Goal: Check status: Check status

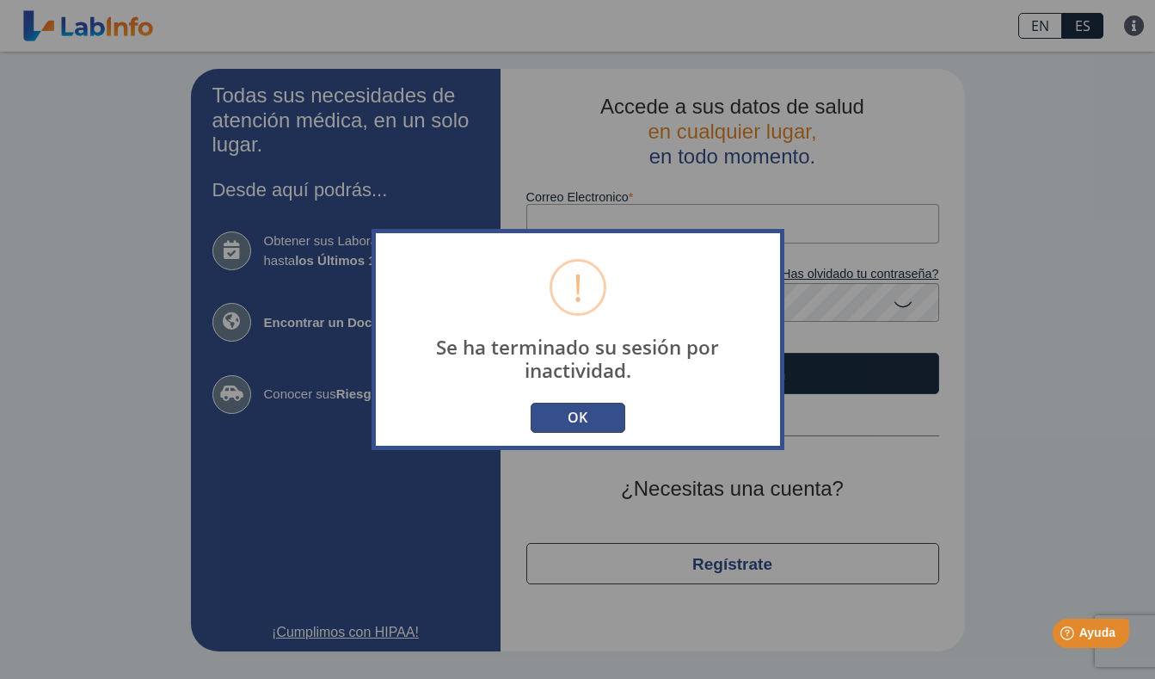
drag, startPoint x: 0, startPoint y: 0, endPoint x: 556, endPoint y: 434, distance: 705.1
click at [556, 434] on div "! Se ha terminado su sesión por inactividad. × OK No Cancelar" at bounding box center [578, 339] width 413 height 221
click at [555, 419] on button "OK" at bounding box center [578, 417] width 95 height 30
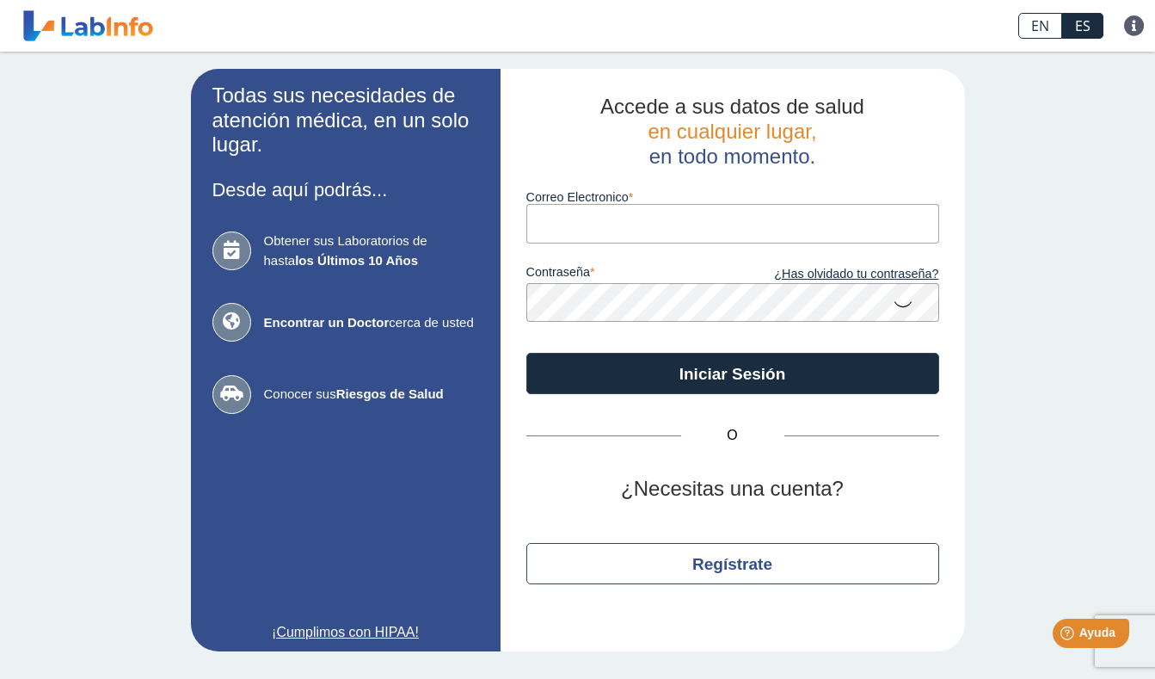
click at [586, 240] on input "Correo Electronico" at bounding box center [732, 223] width 413 height 39
type input "[EMAIL_ADDRESS][DOMAIN_NAME]"
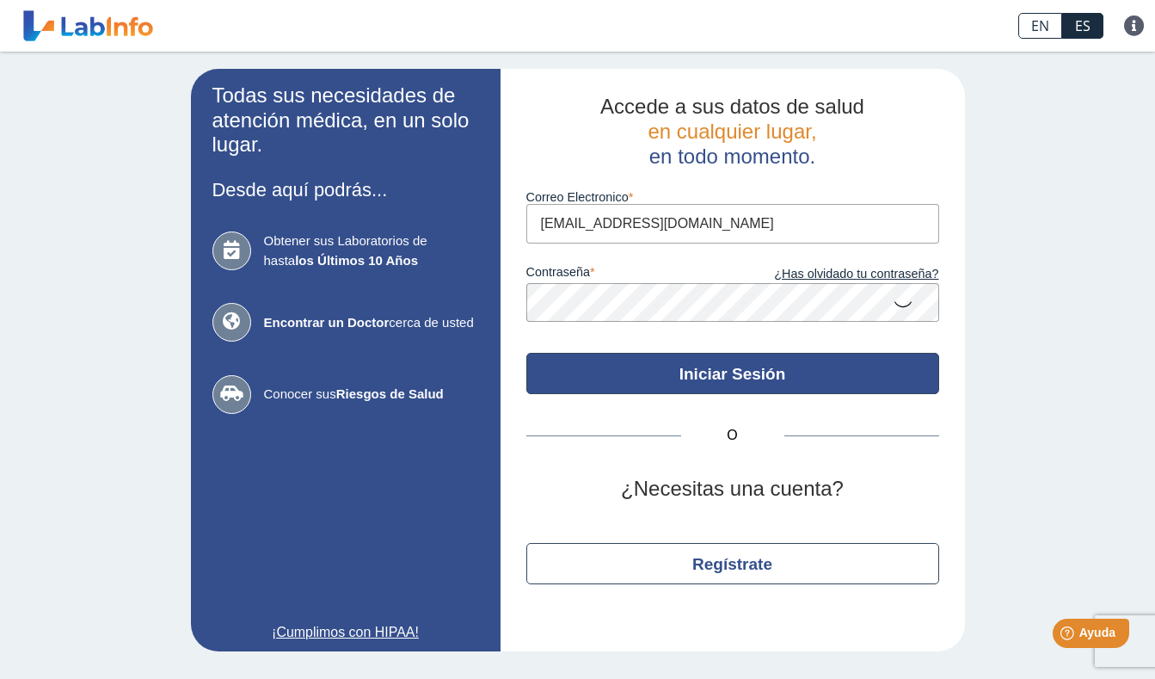
click at [685, 384] on button "Iniciar Sesión" at bounding box center [732, 373] width 413 height 41
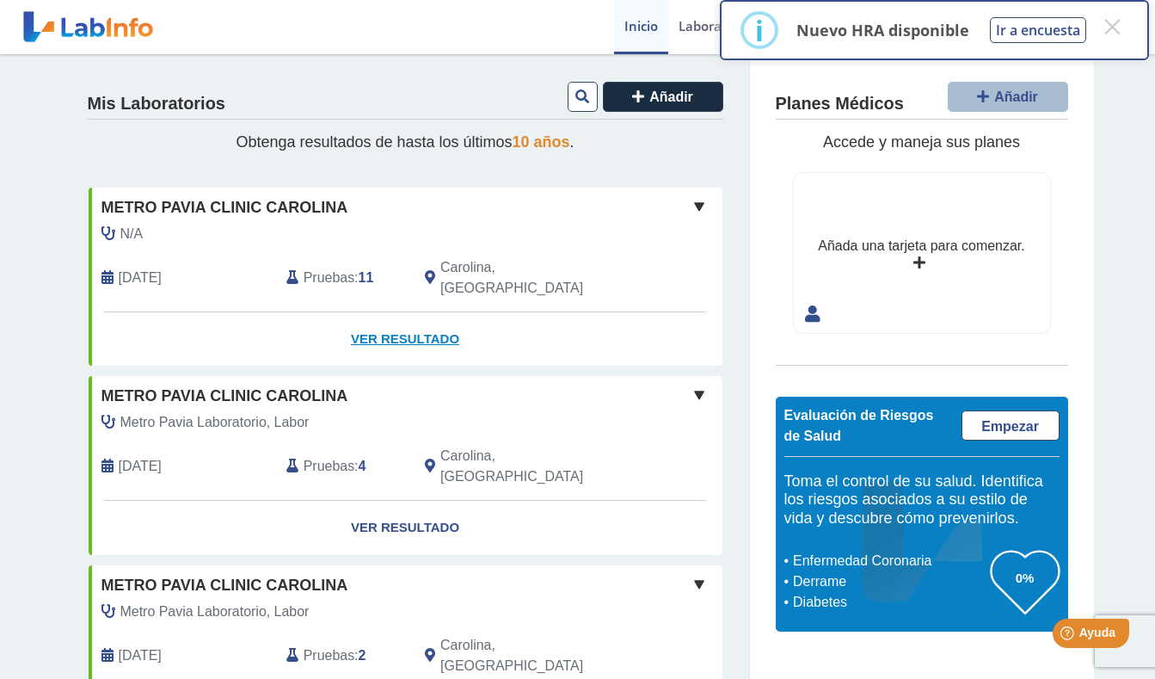
click at [398, 317] on link "Ver Resultado" at bounding box center [406, 339] width 634 height 54
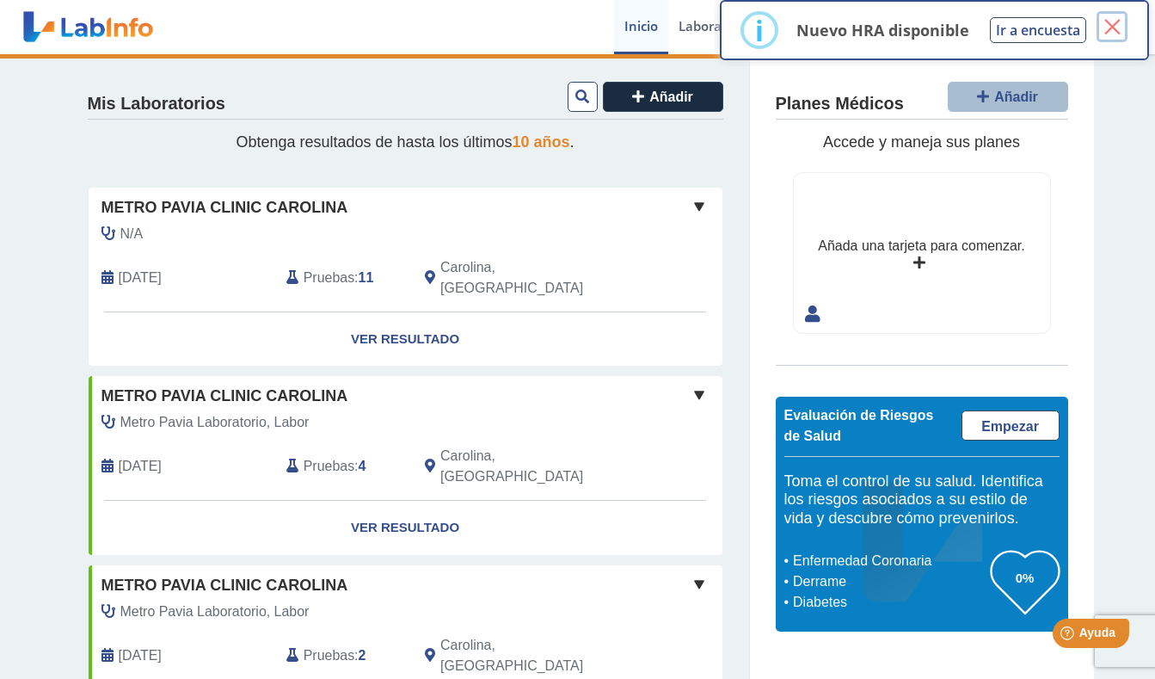
click at [1115, 25] on button "×" at bounding box center [1111, 26] width 31 height 31
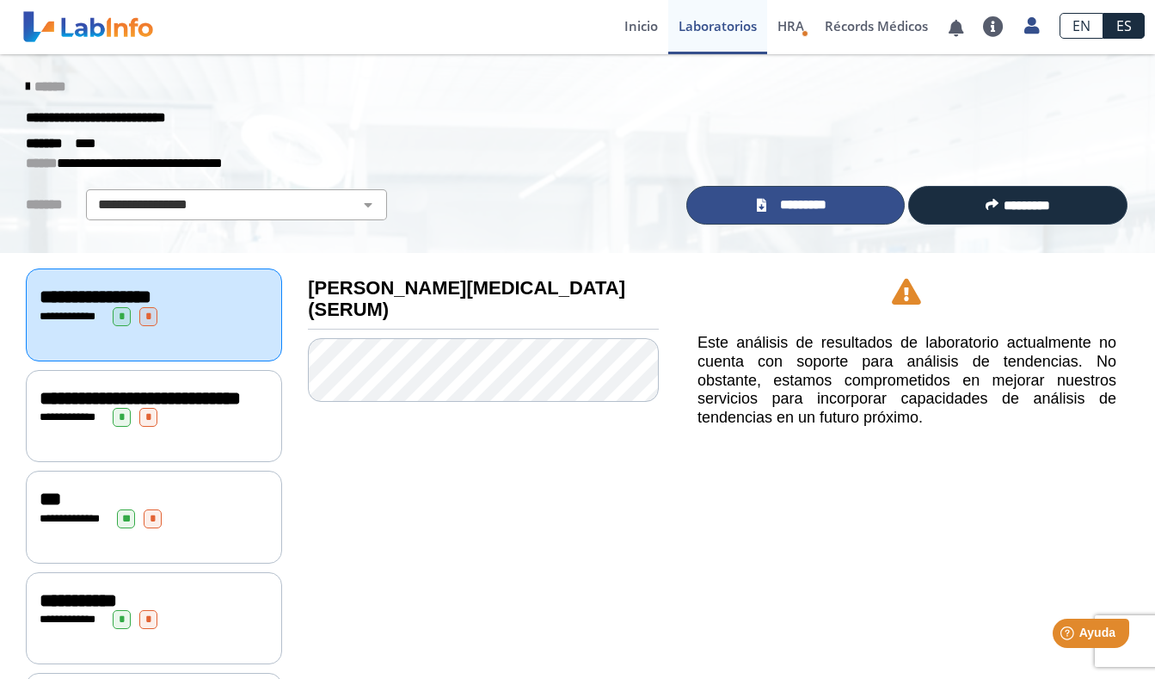
click at [764, 210] on icon at bounding box center [761, 205] width 9 height 13
